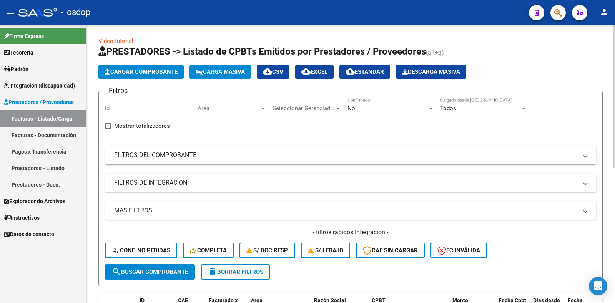
click at [128, 71] on span "Cargar Comprobante" at bounding box center [141, 71] width 73 height 7
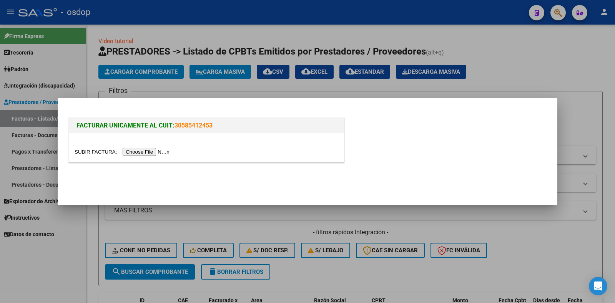
click at [143, 156] on div at bounding box center [206, 147] width 275 height 29
click at [144, 153] on input "file" at bounding box center [123, 152] width 97 height 8
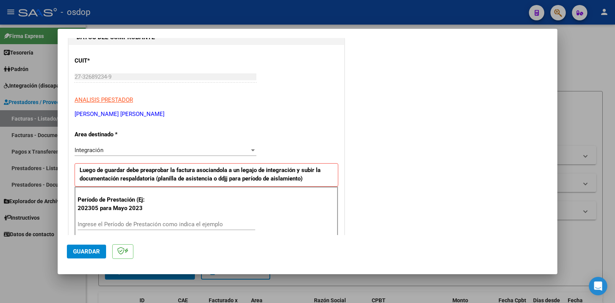
scroll to position [115, 0]
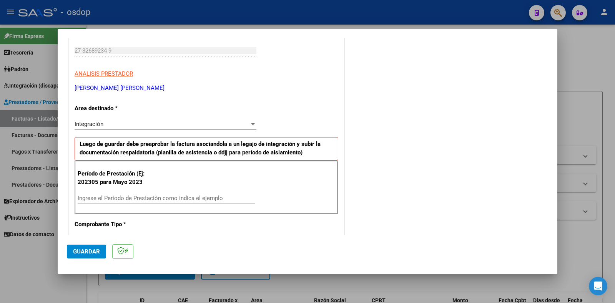
click at [147, 198] on input "Ingrese el Período de Prestación como indica el ejemplo" at bounding box center [167, 198] width 178 height 7
type input "202507"
click at [88, 256] on button "Guardar" at bounding box center [86, 252] width 39 height 14
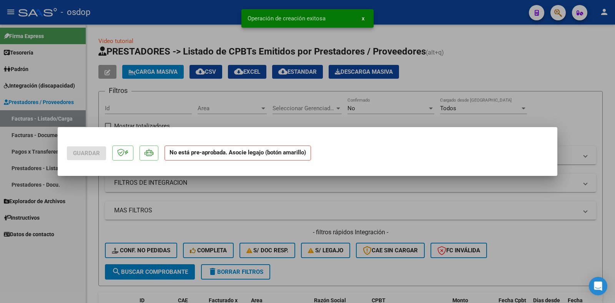
scroll to position [0, 0]
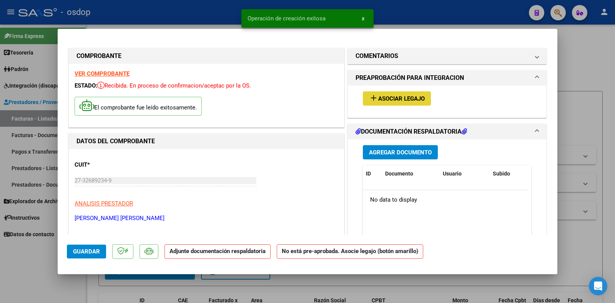
click at [389, 97] on span "Asociar Legajo" at bounding box center [401, 98] width 47 height 7
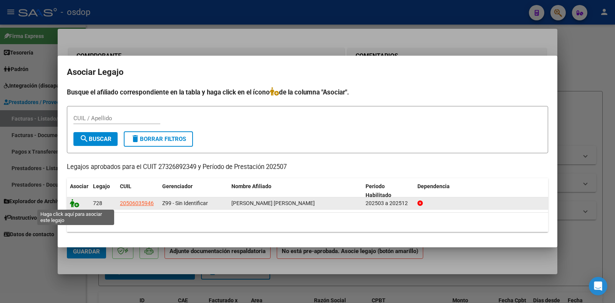
click at [74, 204] on icon at bounding box center [74, 203] width 9 height 8
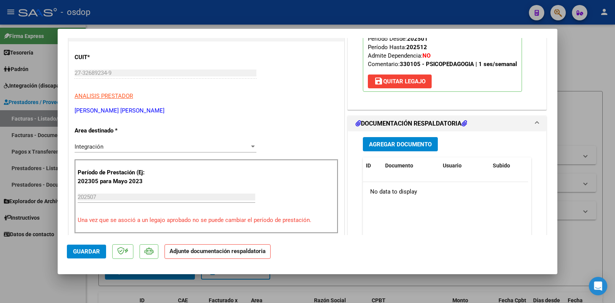
scroll to position [154, 0]
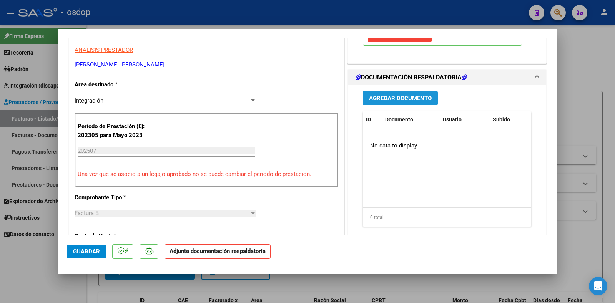
click at [393, 101] on span "Agregar Documento" at bounding box center [400, 98] width 63 height 7
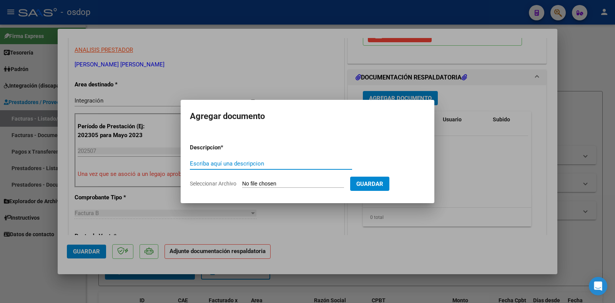
click at [214, 164] on input "Escriba aquí una descripcion" at bounding box center [271, 163] width 162 height 7
type input "DDJJ ASISTENCIA"
click at [291, 183] on input "Seleccionar Archivo" at bounding box center [293, 184] width 102 height 7
type input "C:\fakepath\ASISTENCIA [PERSON_NAME] [PERSON_NAME] [DATE].pdf"
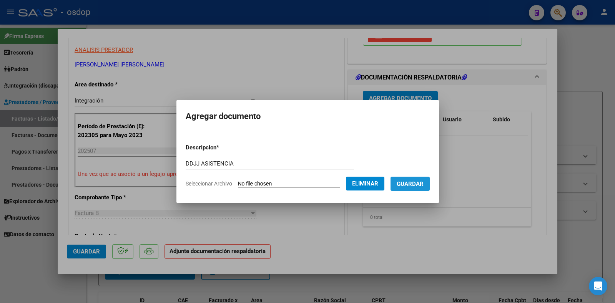
click at [412, 188] on button "Guardar" at bounding box center [409, 184] width 39 height 14
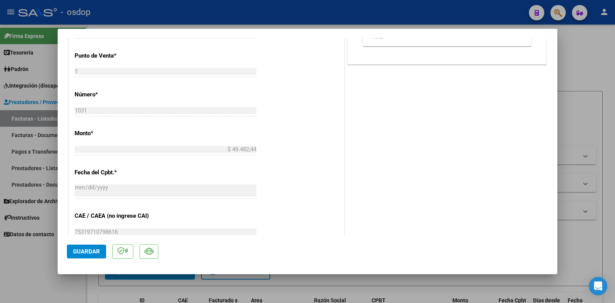
scroll to position [289, 0]
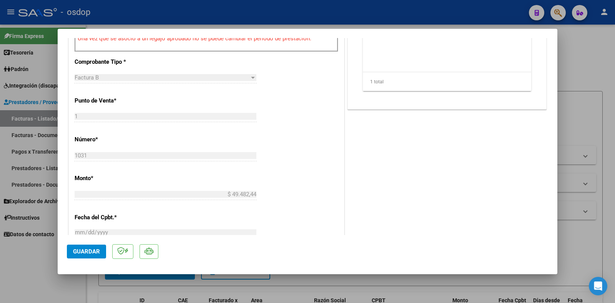
click at [84, 254] on span "Guardar" at bounding box center [86, 251] width 27 height 7
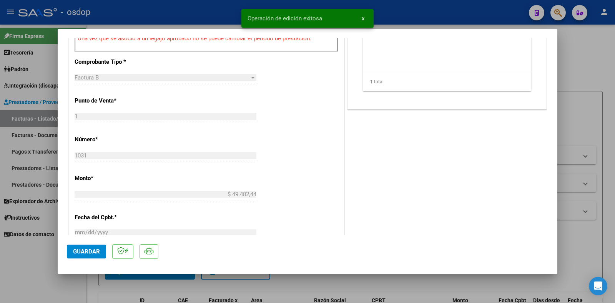
click at [55, 262] on div at bounding box center [307, 151] width 615 height 303
type input "$ 0,00"
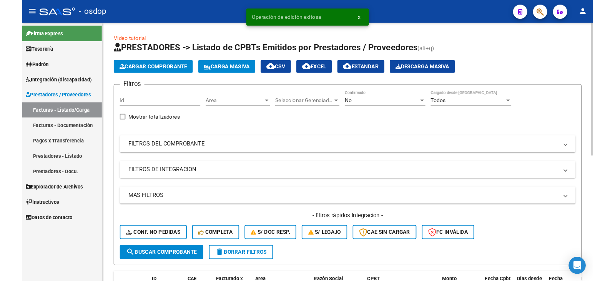
scroll to position [154, 0]
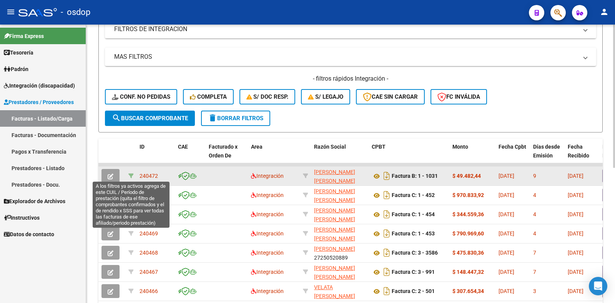
drag, startPoint x: 156, startPoint y: 176, endPoint x: 132, endPoint y: 176, distance: 24.2
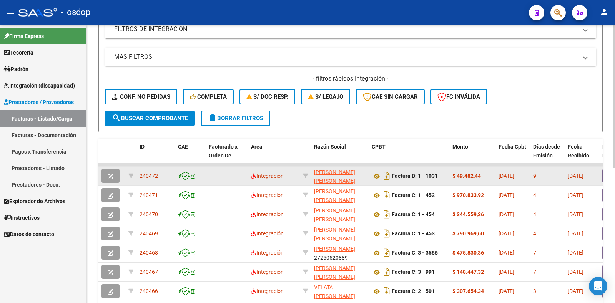
drag, startPoint x: 154, startPoint y: 177, endPoint x: 138, endPoint y: 177, distance: 15.4
click at [138, 177] on datatable-body-cell "240472" at bounding box center [155, 176] width 38 height 19
copy span "240472"
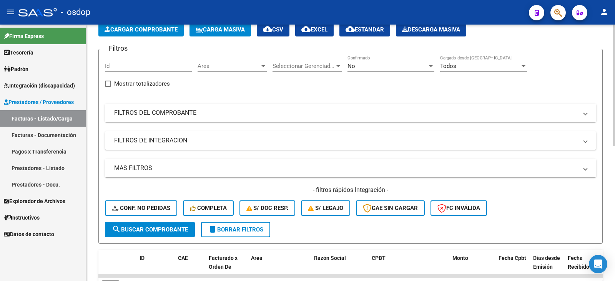
scroll to position [0, 0]
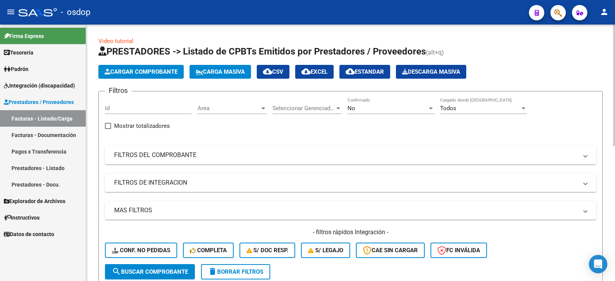
click at [141, 72] on span "Cargar Comprobante" at bounding box center [141, 71] width 73 height 7
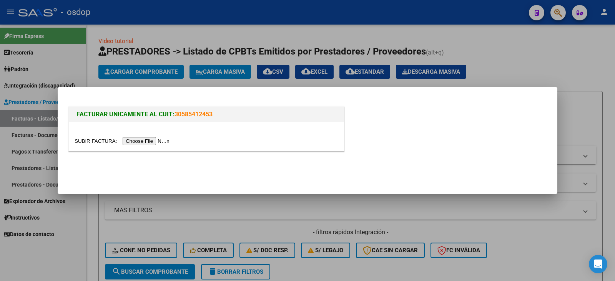
click at [147, 142] on input "file" at bounding box center [123, 141] width 97 height 8
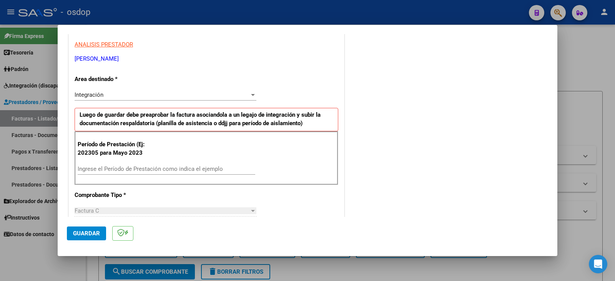
scroll to position [154, 0]
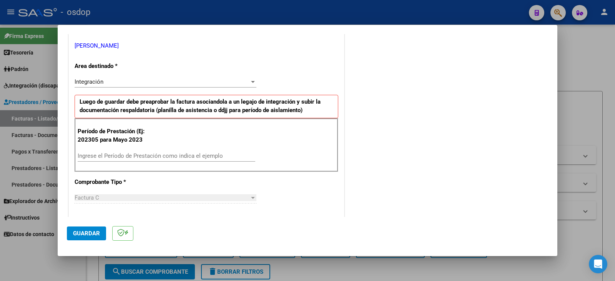
click at [162, 155] on input "Ingrese el Período de Prestación como indica el ejemplo" at bounding box center [167, 156] width 178 height 7
type input "202507"
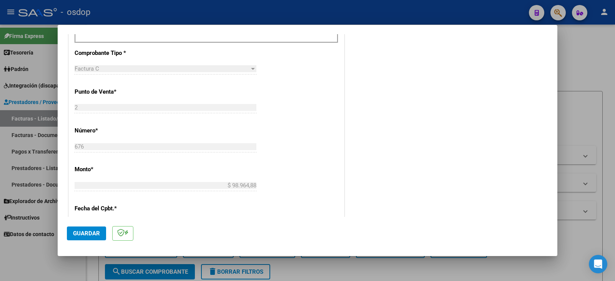
scroll to position [244, 0]
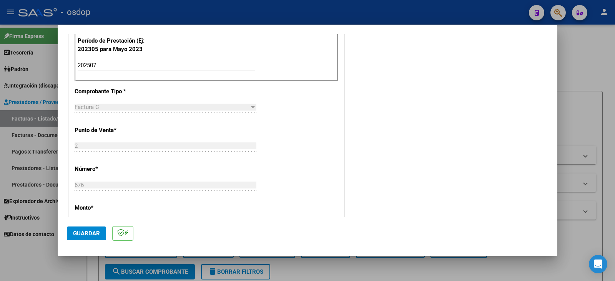
click at [89, 230] on span "Guardar" at bounding box center [86, 233] width 27 height 7
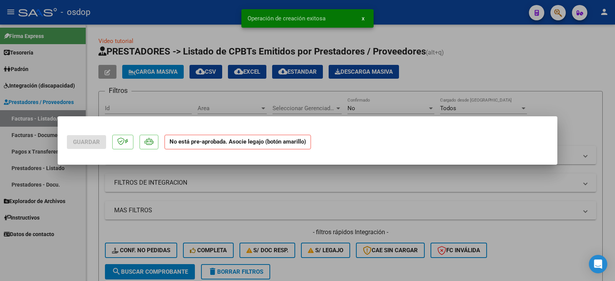
scroll to position [0, 0]
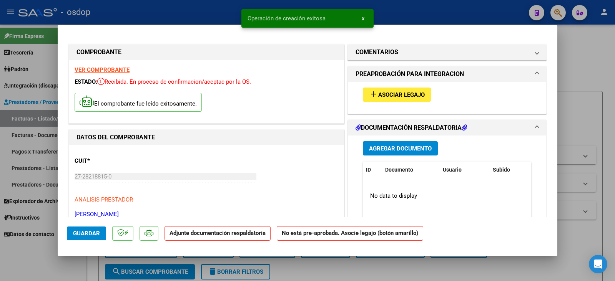
click at [372, 98] on mat-icon "add" at bounding box center [373, 94] width 9 height 9
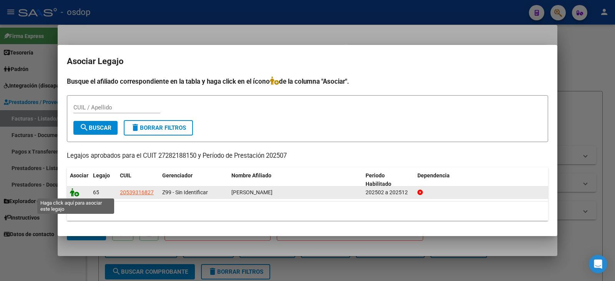
click at [73, 192] on icon at bounding box center [74, 192] width 9 height 8
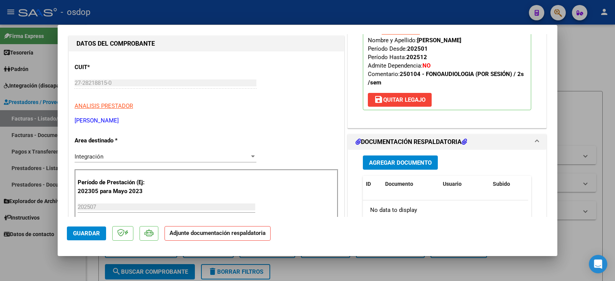
scroll to position [115, 0]
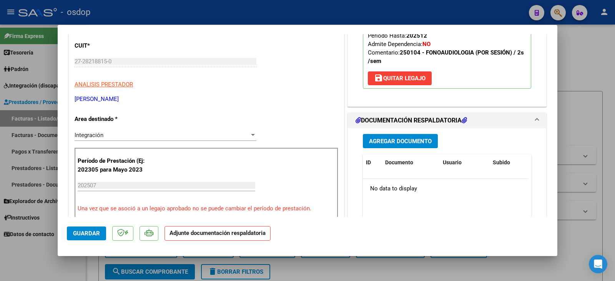
click at [397, 143] on span "Agregar Documento" at bounding box center [400, 141] width 63 height 7
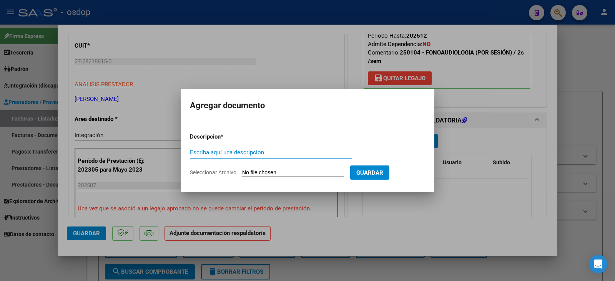
click at [227, 152] on input "Escriba aquí una descripcion" at bounding box center [271, 152] width 162 height 7
type input "DDJJ ASISTENCIA"
click at [284, 171] on input "Seleccionar Archivo" at bounding box center [293, 172] width 102 height 7
type input "C:\fakepath\ASISTENCIA [PERSON_NAME] [PERSON_NAME][DATE].pdf"
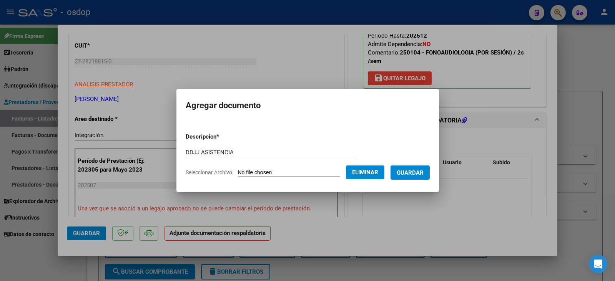
drag, startPoint x: 414, startPoint y: 168, endPoint x: 410, endPoint y: 171, distance: 4.8
click at [414, 168] on button "Guardar" at bounding box center [409, 173] width 39 height 14
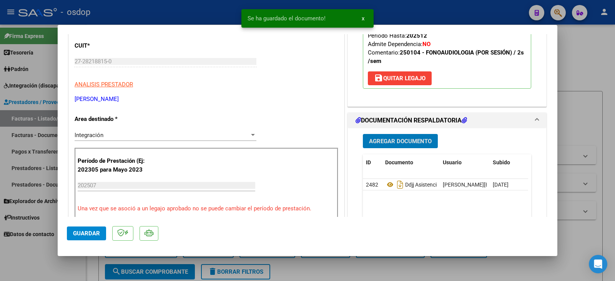
click at [81, 233] on span "Guardar" at bounding box center [86, 233] width 27 height 7
click at [58, 250] on mat-dialog-container "COMPROBANTE VER COMPROBANTE ESTADO: Recibida. En proceso de confirmacion/acepta…" at bounding box center [308, 140] width 500 height 231
click at [417, 268] on div at bounding box center [307, 140] width 615 height 281
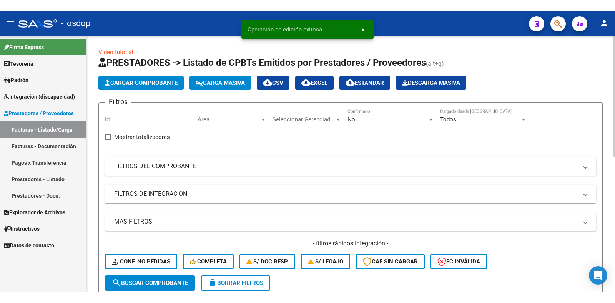
scroll to position [154, 0]
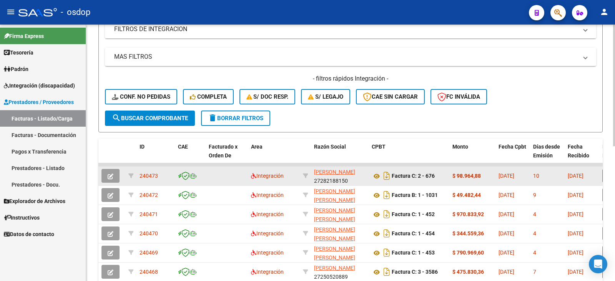
drag, startPoint x: 158, startPoint y: 176, endPoint x: 150, endPoint y: 178, distance: 8.5
click at [137, 177] on datatable-body-cell "240473" at bounding box center [155, 176] width 38 height 19
copy span "240473"
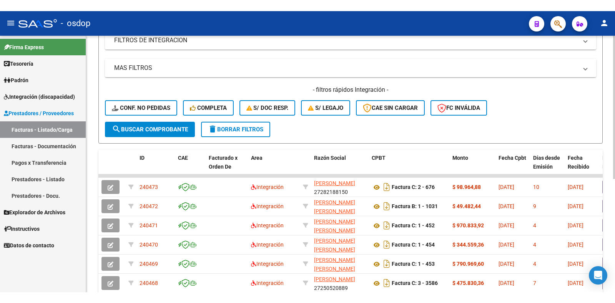
scroll to position [0, 0]
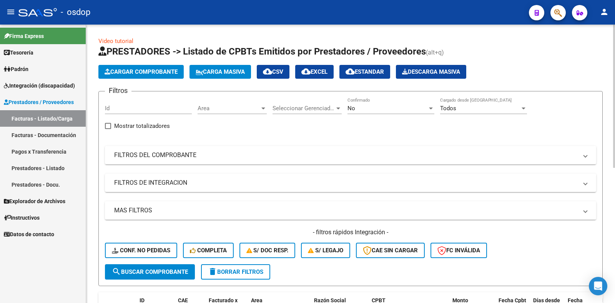
click at [144, 67] on button "Cargar Comprobante" at bounding box center [140, 72] width 85 height 14
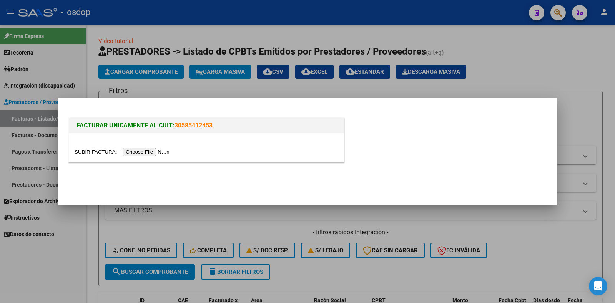
click at [154, 153] on input "file" at bounding box center [123, 152] width 97 height 8
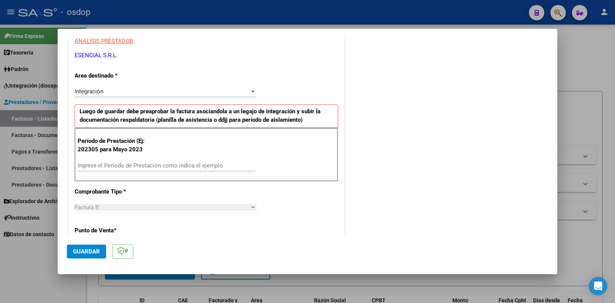
scroll to position [154, 0]
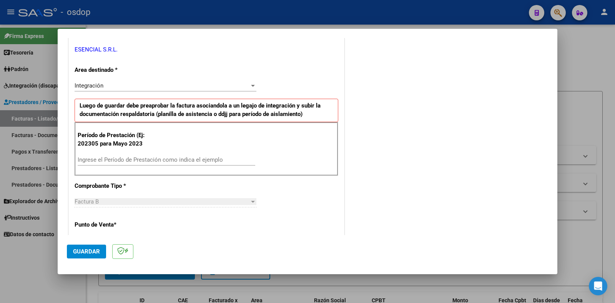
click at [166, 159] on input "Ingrese el Período de Prestación como indica el ejemplo" at bounding box center [167, 159] width 178 height 7
type input "202507"
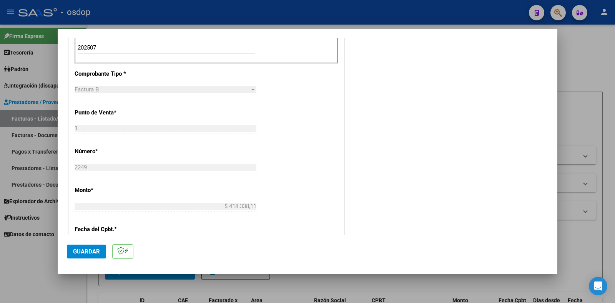
scroll to position [269, 0]
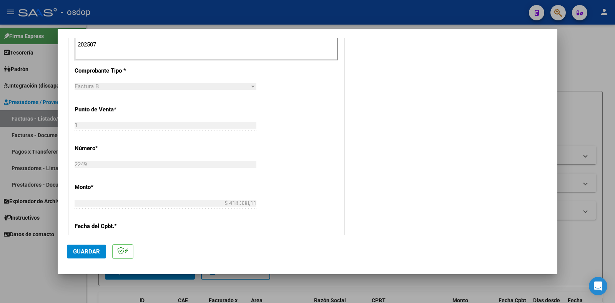
click at [100, 249] on button "Guardar" at bounding box center [86, 252] width 39 height 14
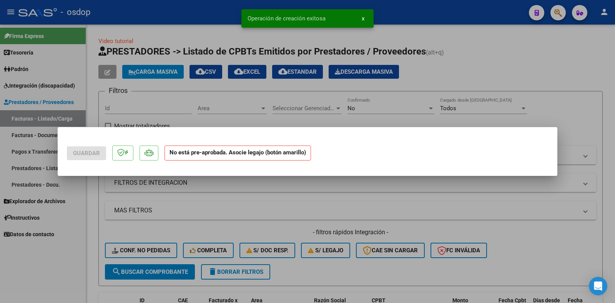
scroll to position [0, 0]
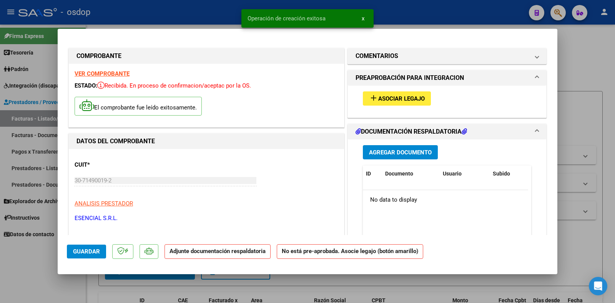
click at [399, 100] on span "Asociar Legajo" at bounding box center [401, 98] width 47 height 7
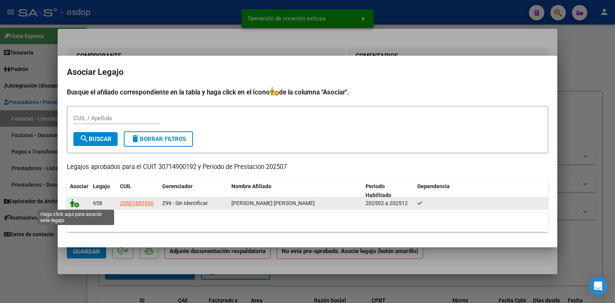
click at [72, 203] on icon at bounding box center [74, 203] width 9 height 8
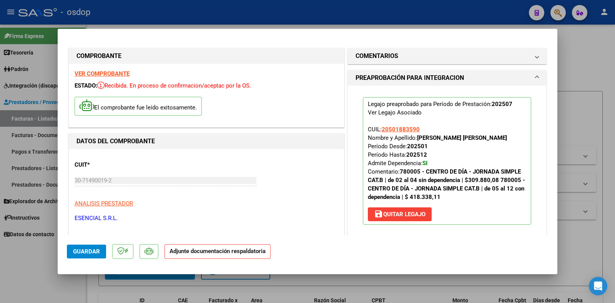
scroll to position [115, 0]
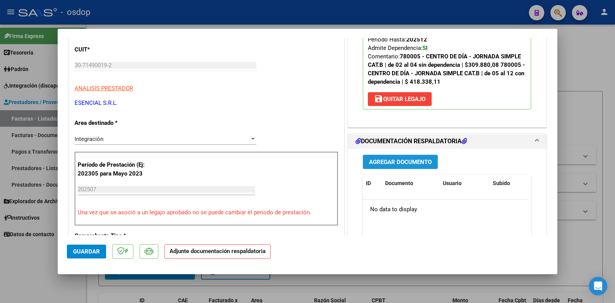
click at [412, 163] on span "Agregar Documento" at bounding box center [400, 162] width 63 height 7
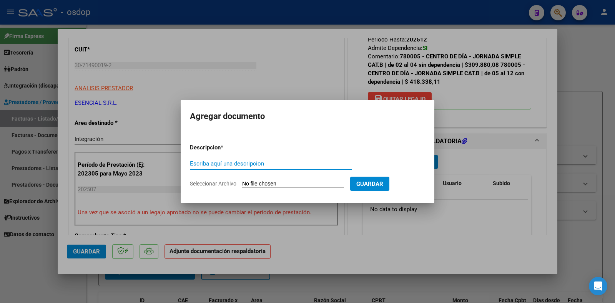
click at [218, 164] on input "Escriba aquí una descripcion" at bounding box center [271, 163] width 162 height 7
type input "DDJJ ASISTENCIA"
click at [287, 181] on input "Seleccionar Archivo" at bounding box center [293, 184] width 102 height 7
type input "C:\fakepath\Asistencia [DATE] [PERSON_NAME] Santiago CD.pdf"
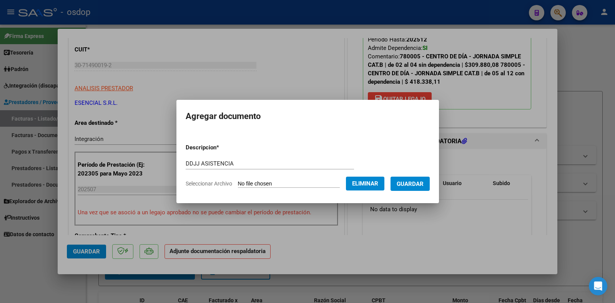
click at [417, 183] on span "Guardar" at bounding box center [410, 184] width 27 height 7
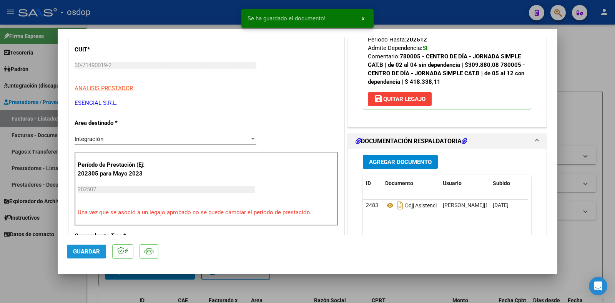
click at [88, 252] on span "Guardar" at bounding box center [86, 251] width 27 height 7
click at [306, 289] on div at bounding box center [307, 151] width 615 height 303
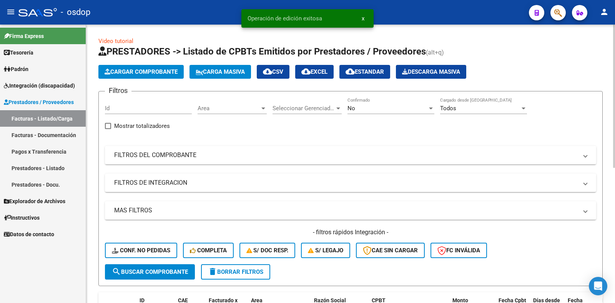
scroll to position [154, 0]
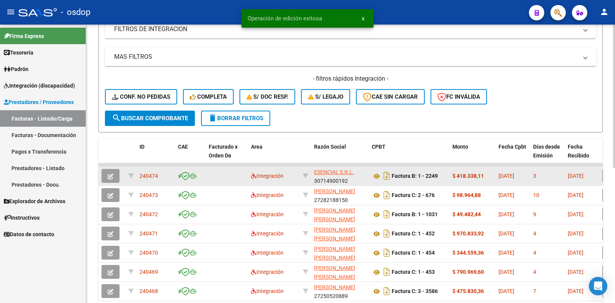
drag, startPoint x: 160, startPoint y: 177, endPoint x: 130, endPoint y: 180, distance: 29.4
copy div "240474"
